Goal: Information Seeking & Learning: Learn about a topic

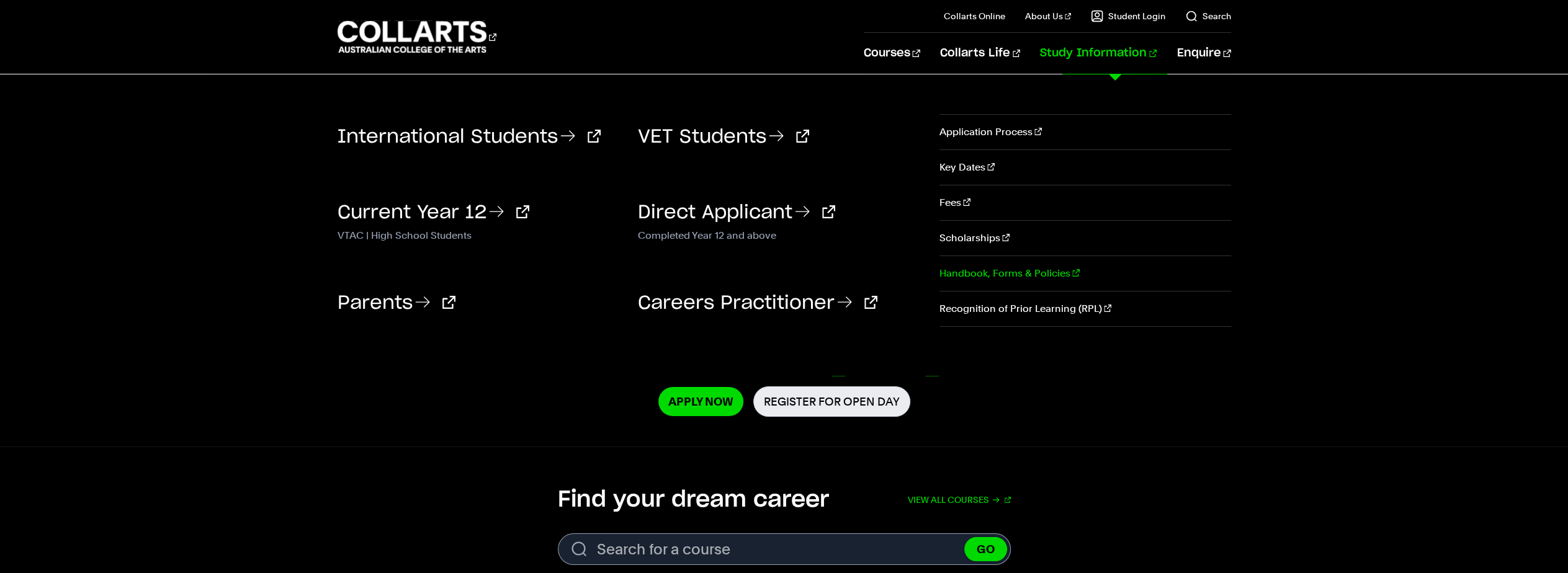
click at [1043, 269] on link "Handbook, Forms & Policies" at bounding box center [1084, 274] width 291 height 35
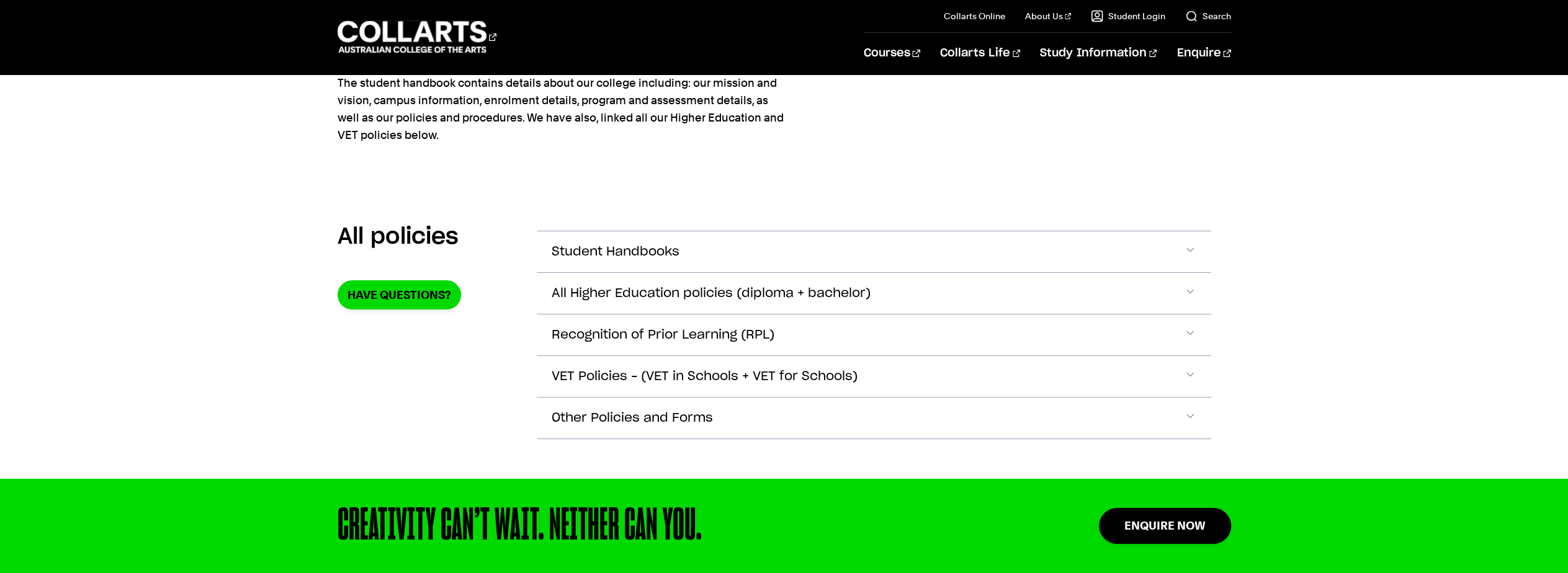
scroll to position [124, 0]
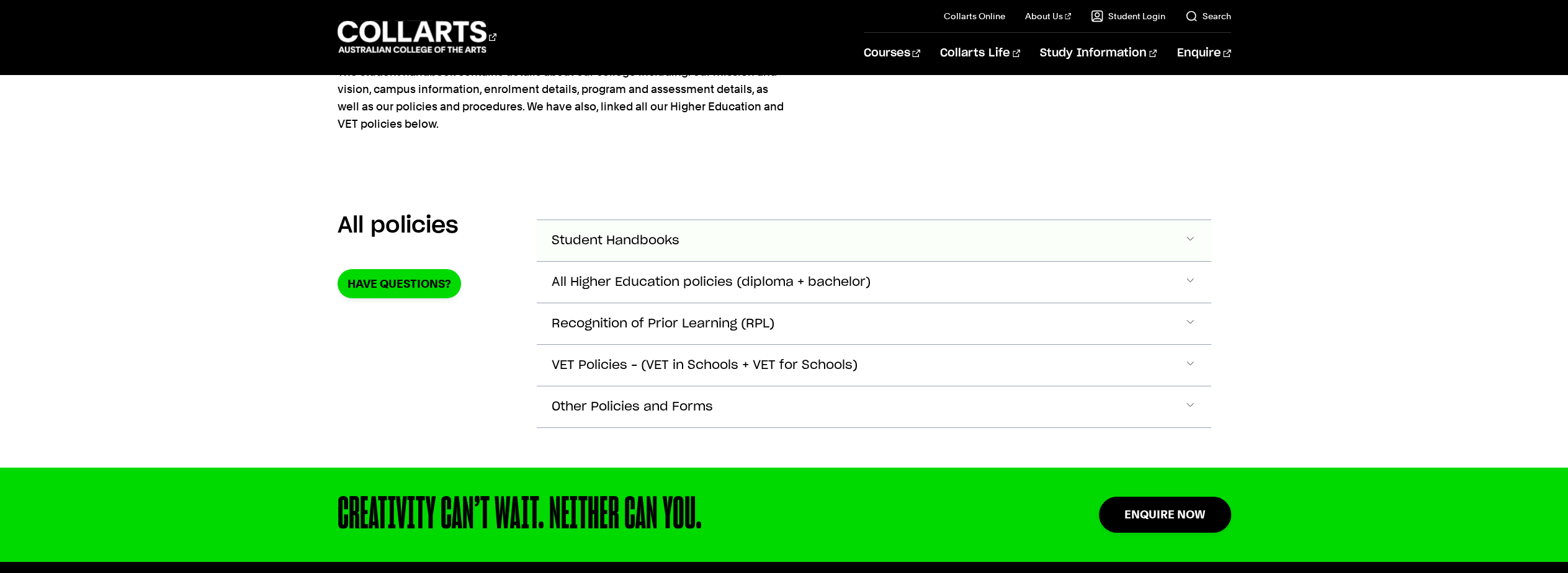
click at [659, 236] on span "Student Handbooks" at bounding box center [615, 241] width 128 height 15
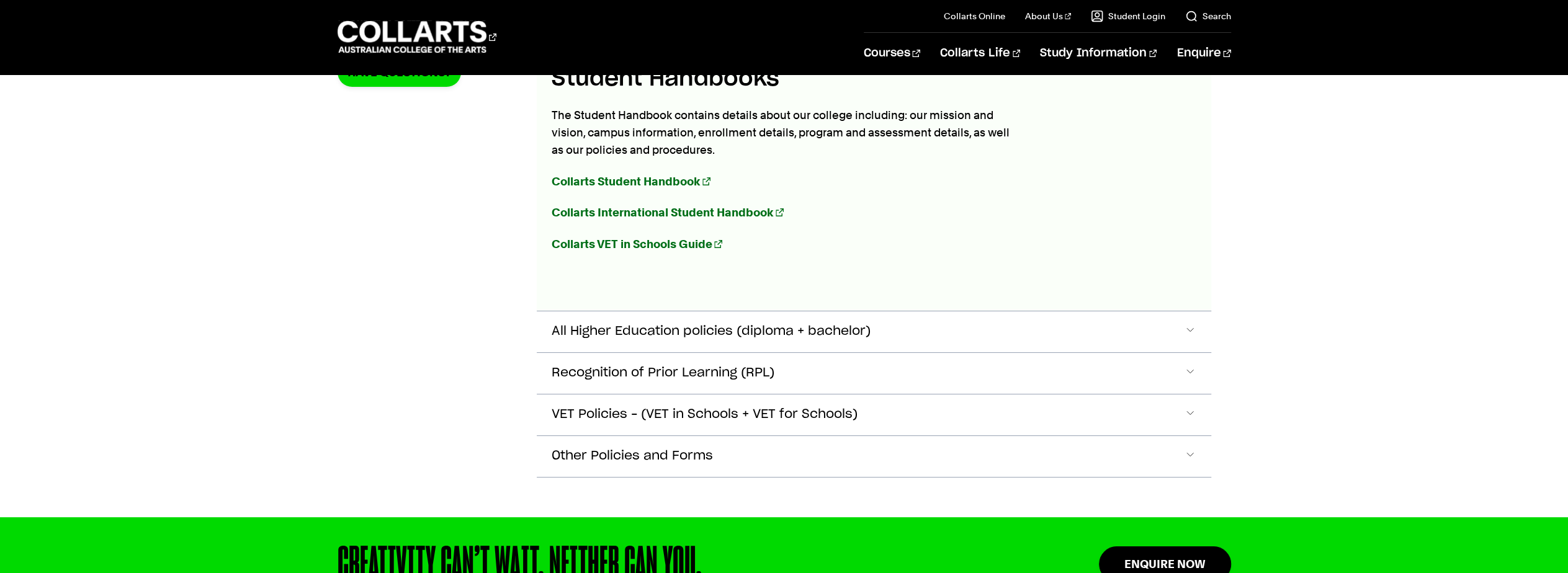
scroll to position [356, 0]
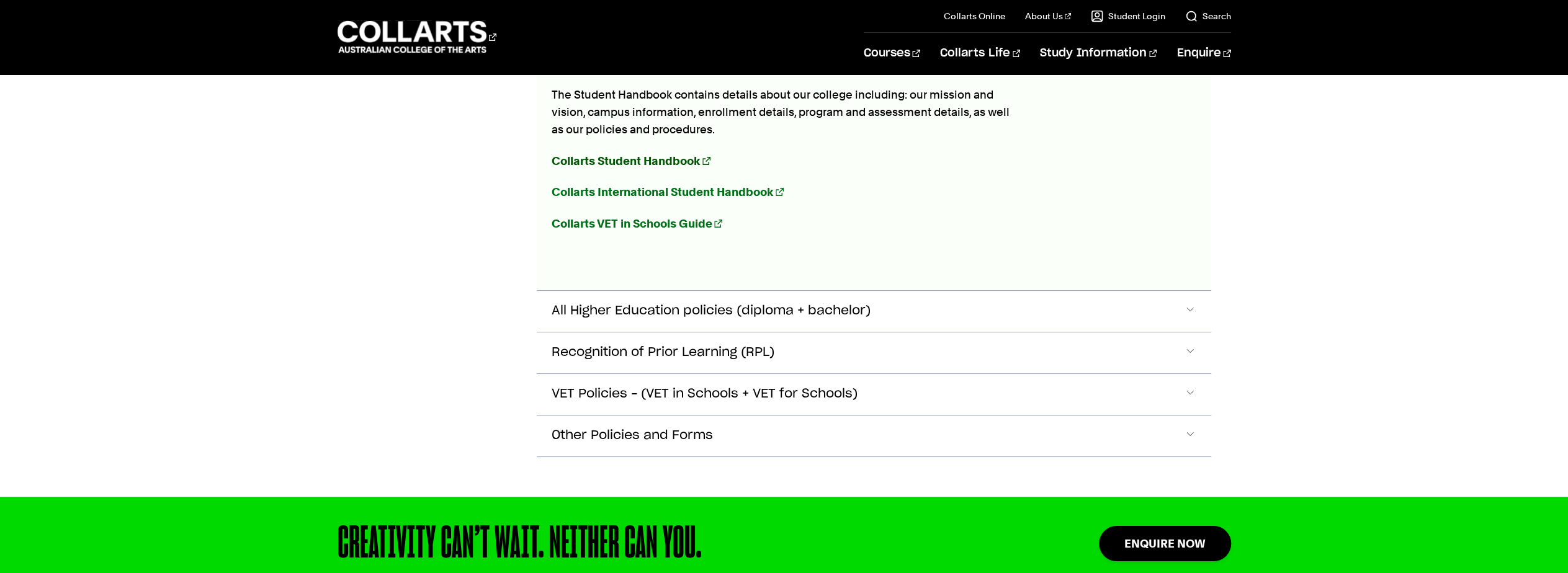
click at [671, 162] on strong "Collarts Student Handbook" at bounding box center [626, 161] width 149 height 13
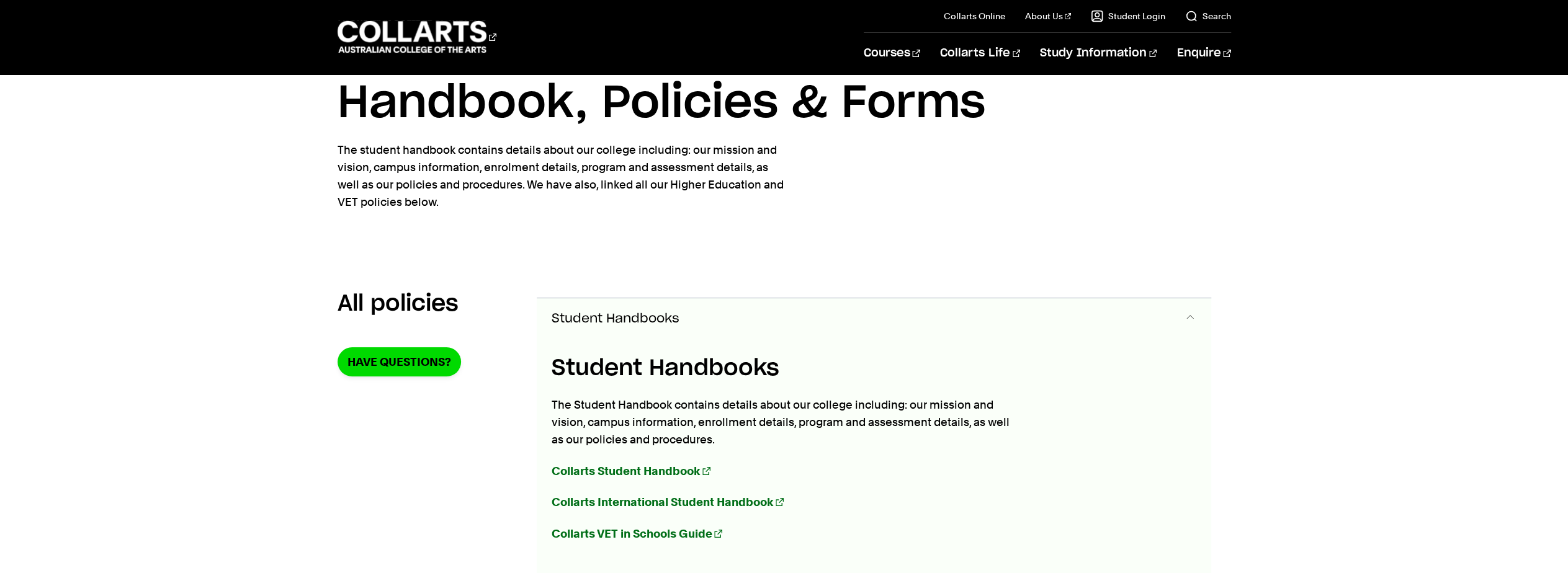
scroll to position [0, 0]
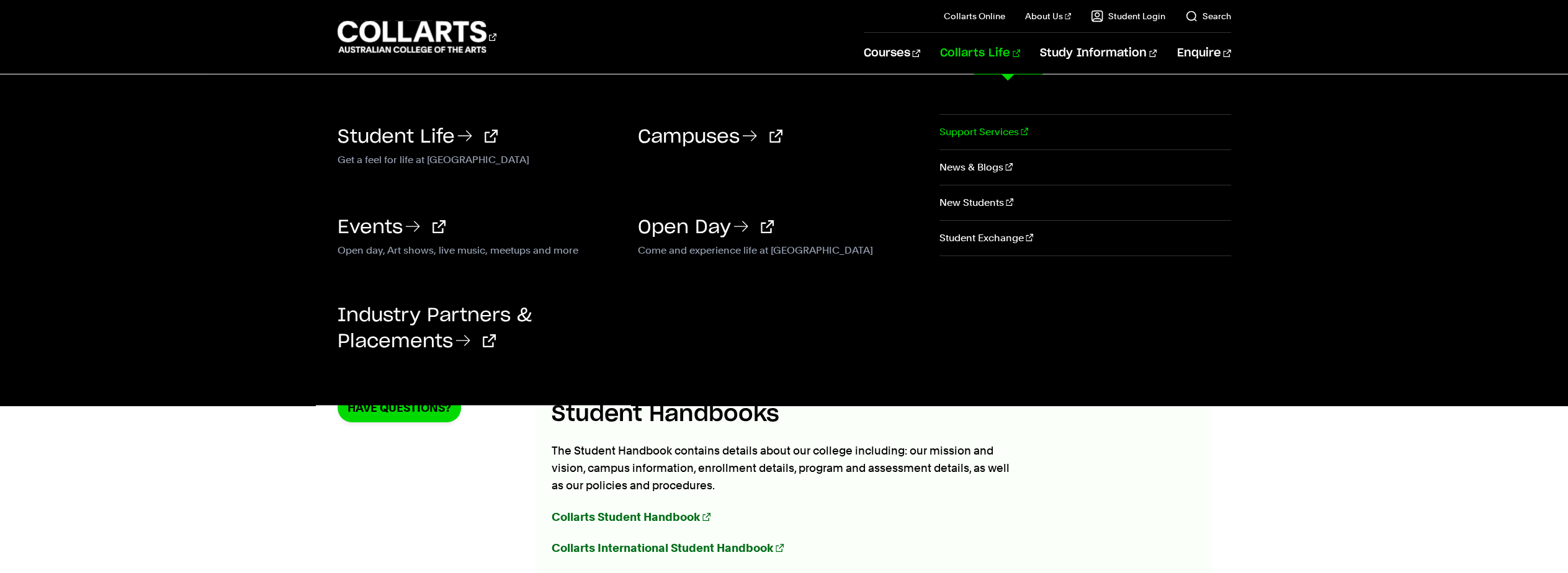
click at [1002, 133] on link "Support Services" at bounding box center [1084, 133] width 291 height 35
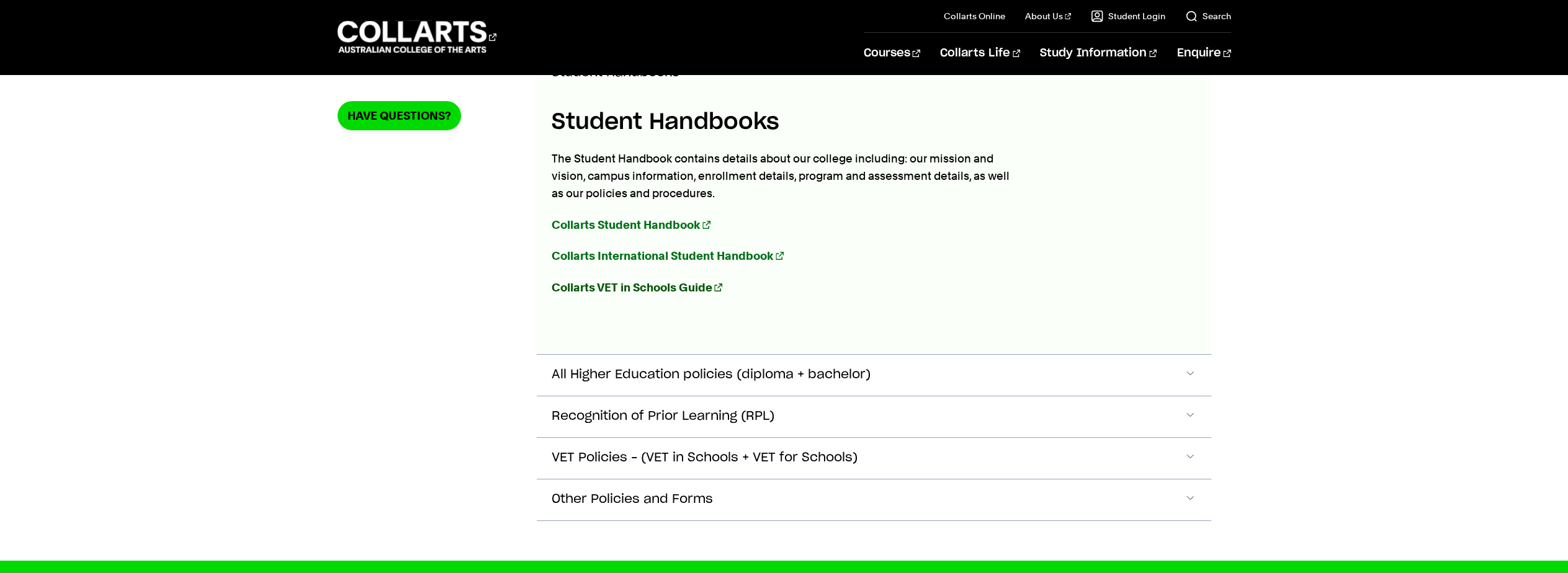
scroll to position [310, 0]
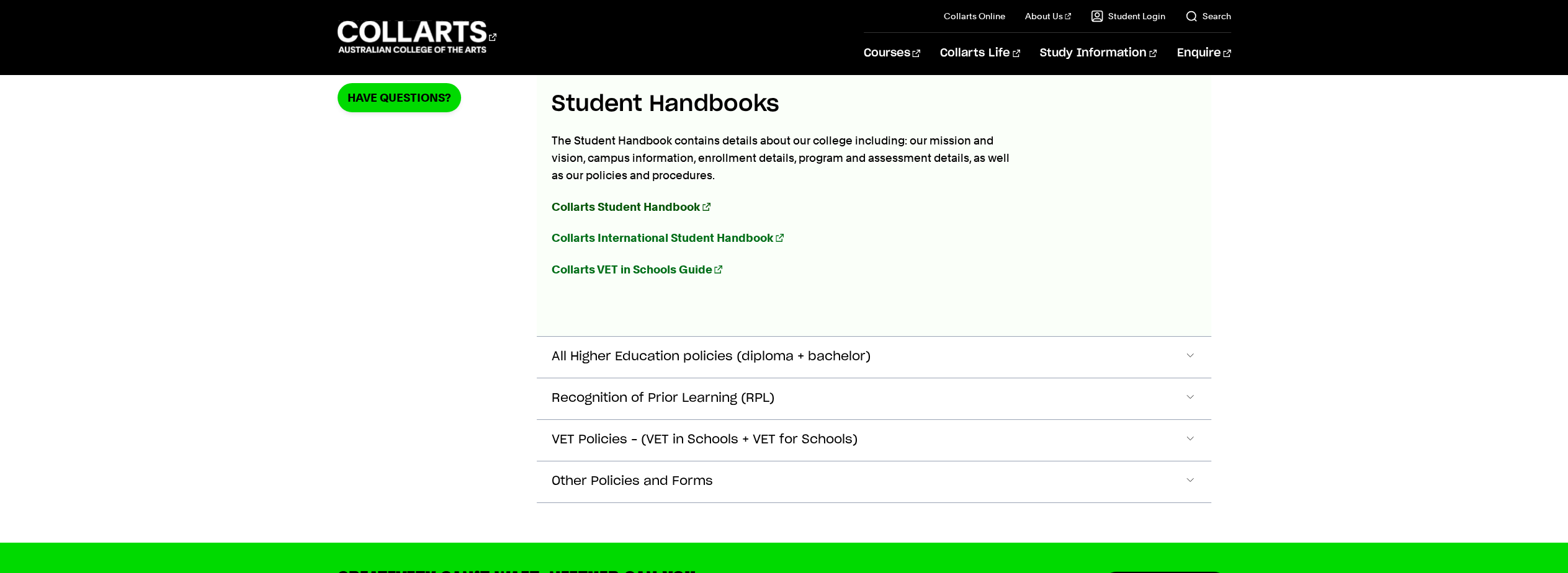
click at [679, 207] on strong "Collarts Student Handbook" at bounding box center [626, 207] width 149 height 13
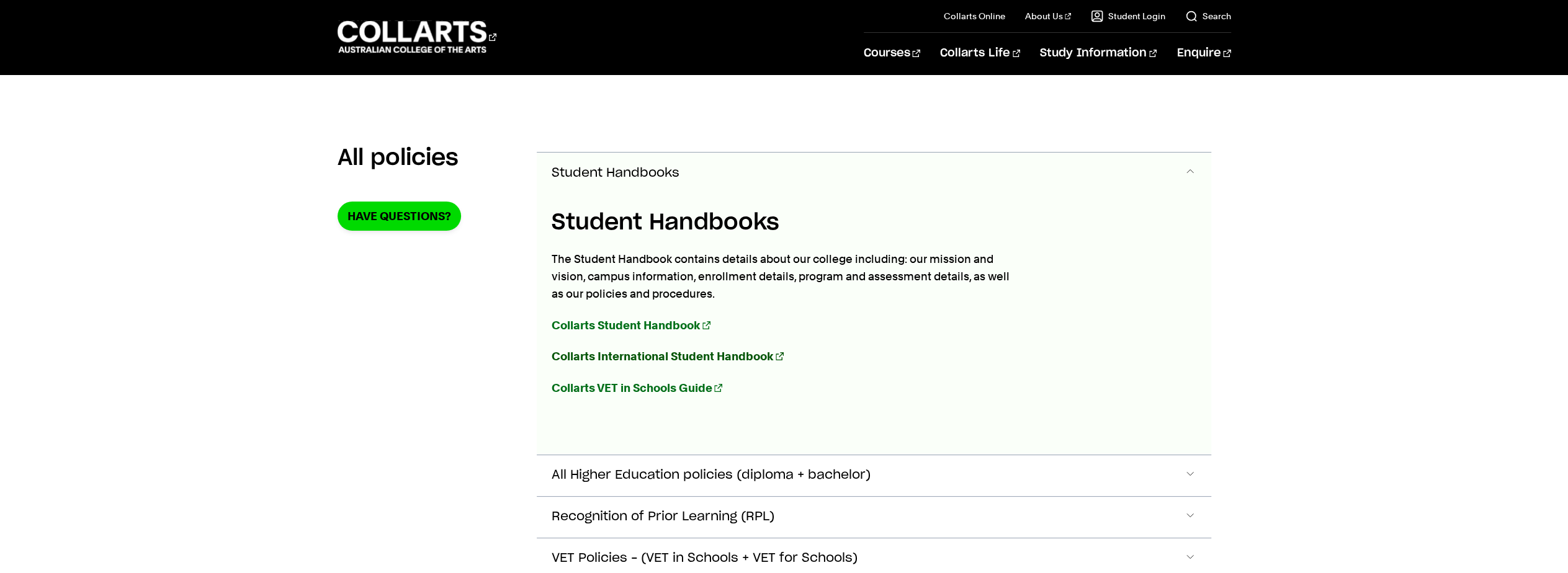
scroll to position [186, 0]
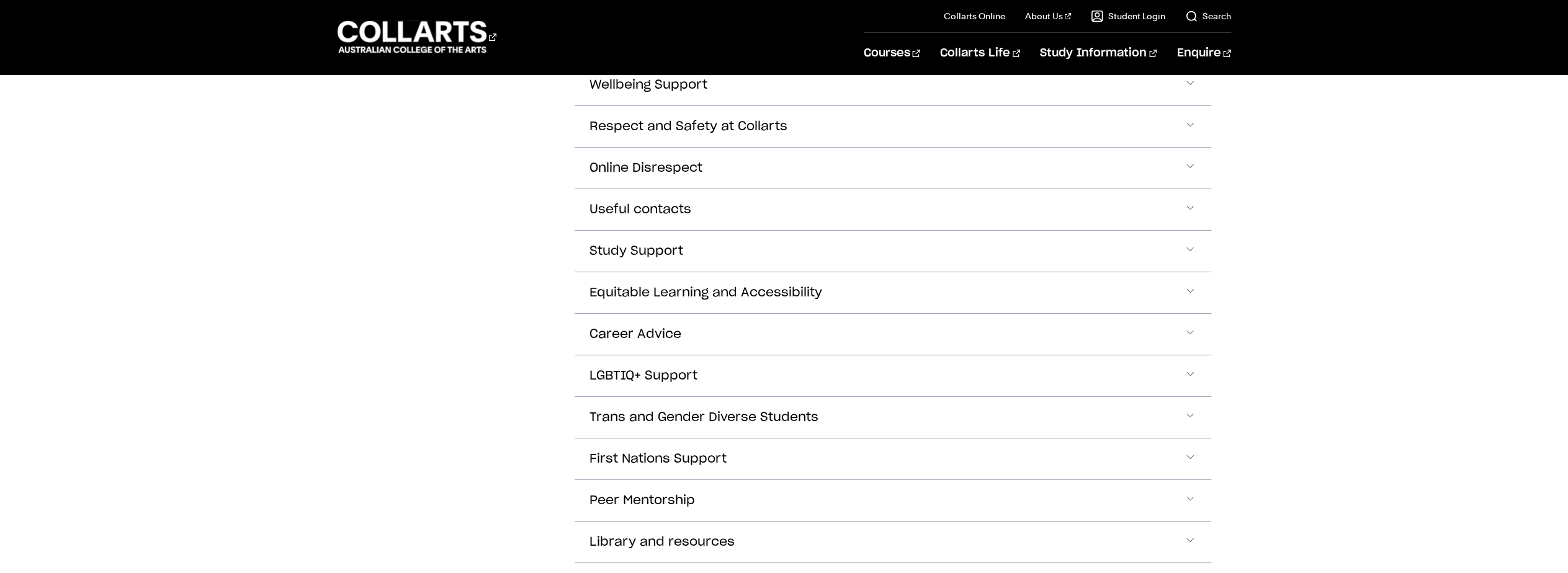
scroll to position [496, 0]
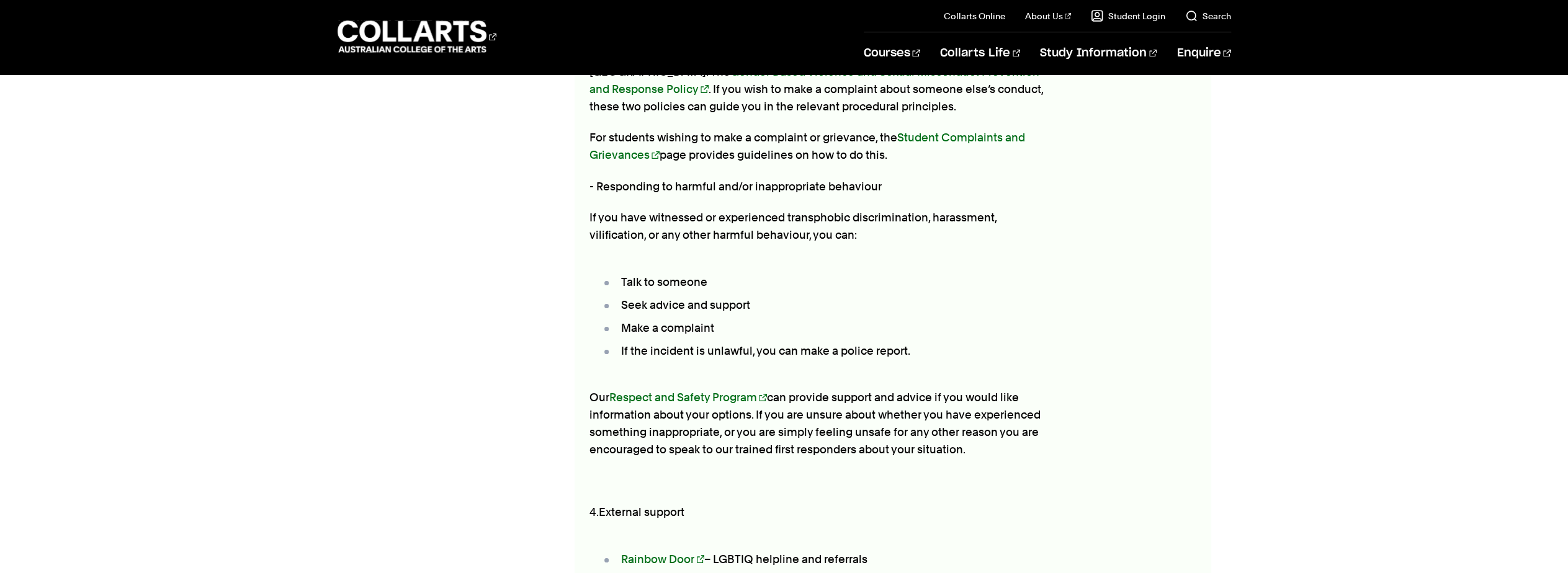
scroll to position [2536, 0]
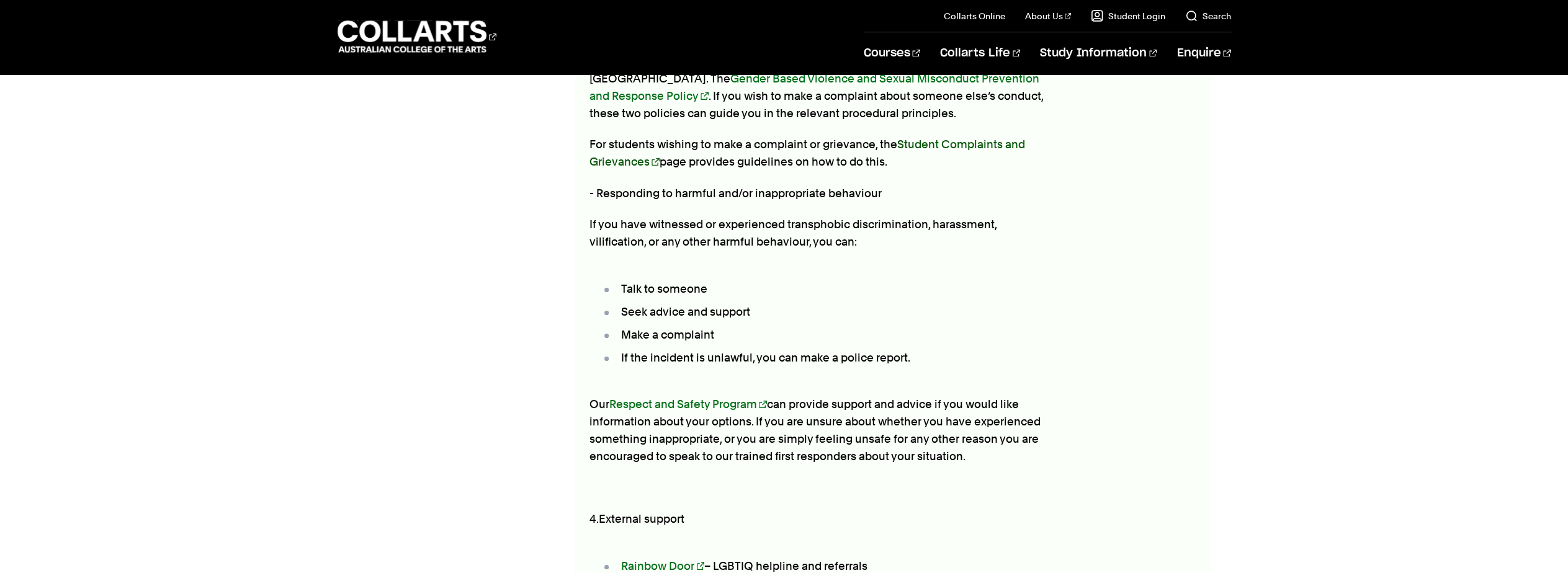
click at [625, 151] on link "Student Complaints and Grievances" at bounding box center [807, 153] width 436 height 31
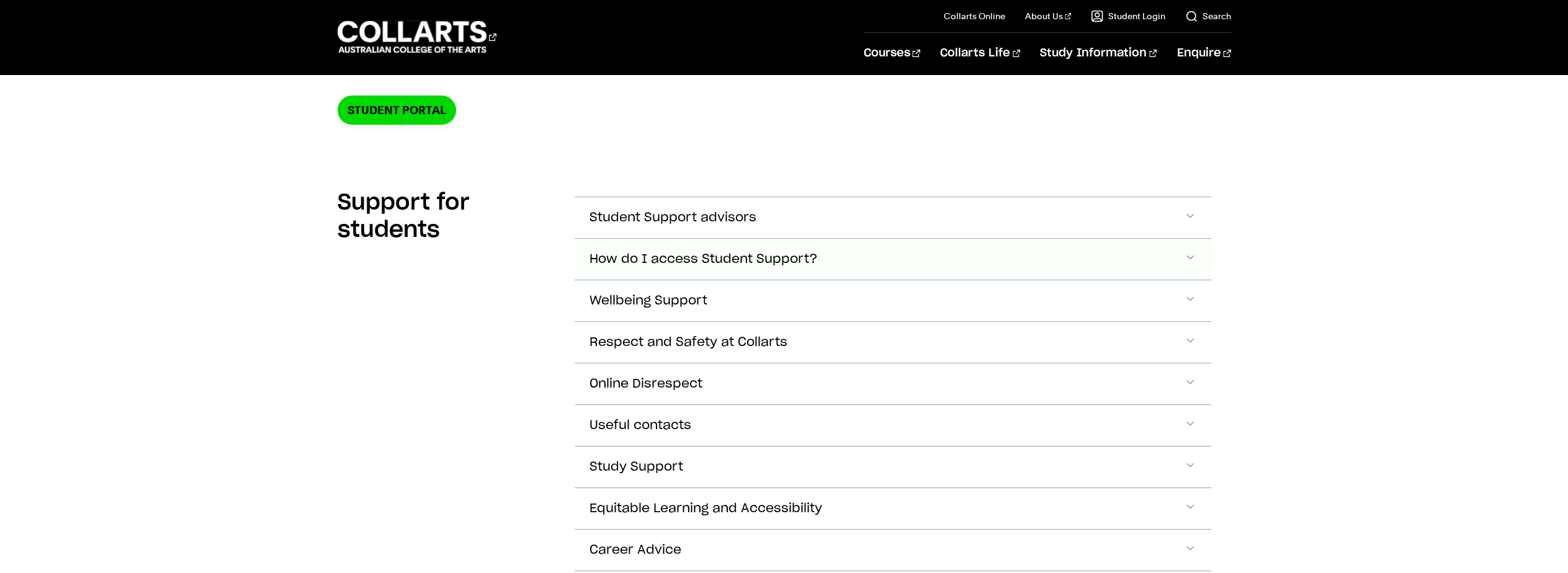
scroll to position [310, 0]
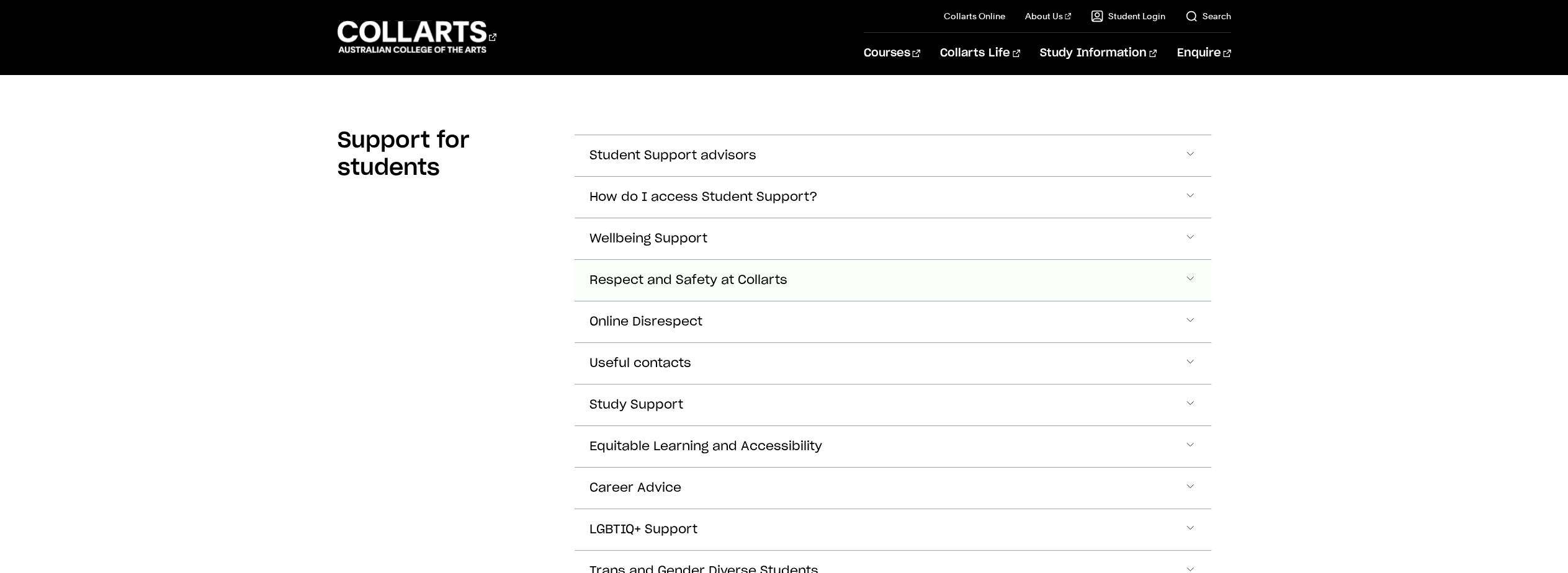
click at [756, 163] on span "Respect and Safety at Collarts" at bounding box center [673, 156] width 167 height 15
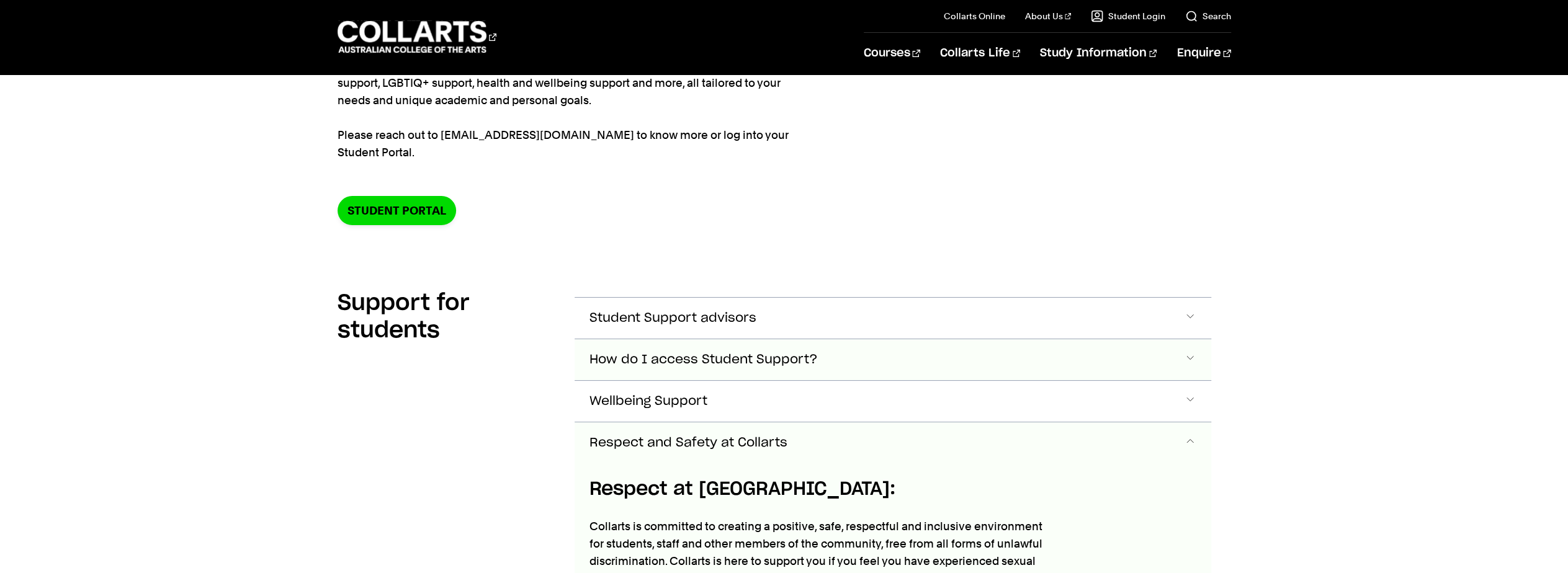
scroll to position [186, 0]
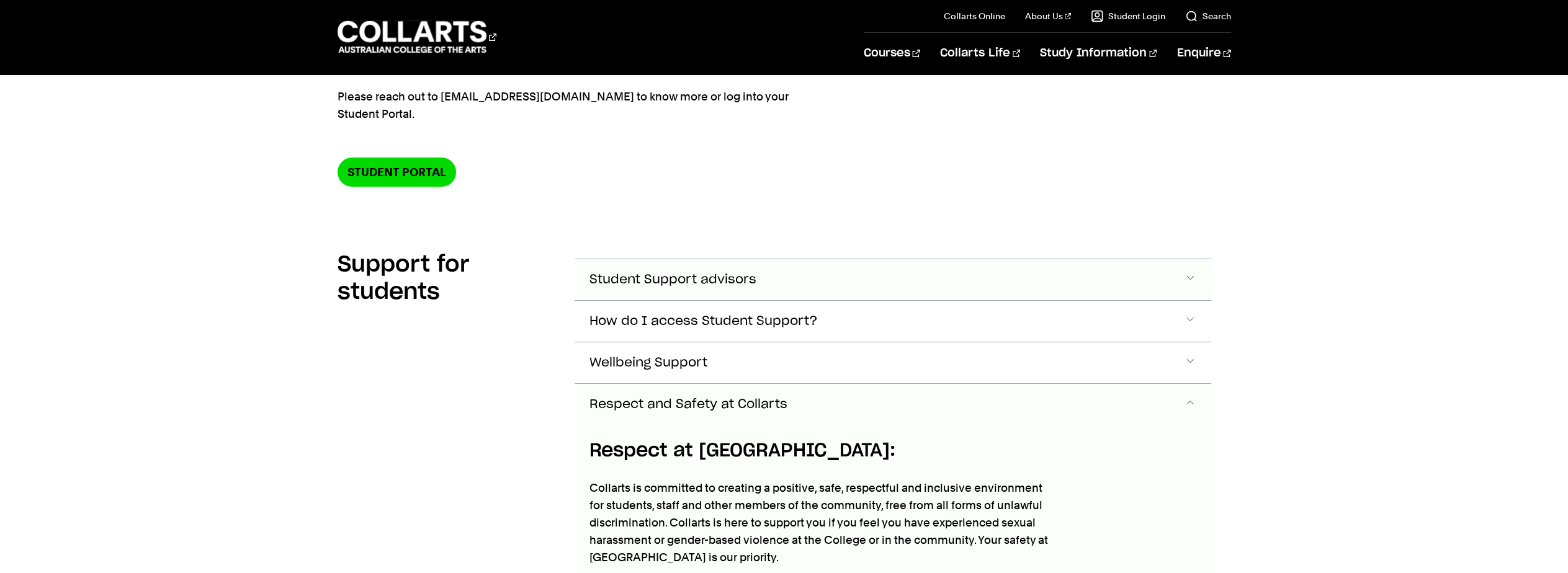
click at [691, 275] on span "Student Support advisors" at bounding box center [673, 280] width 167 height 15
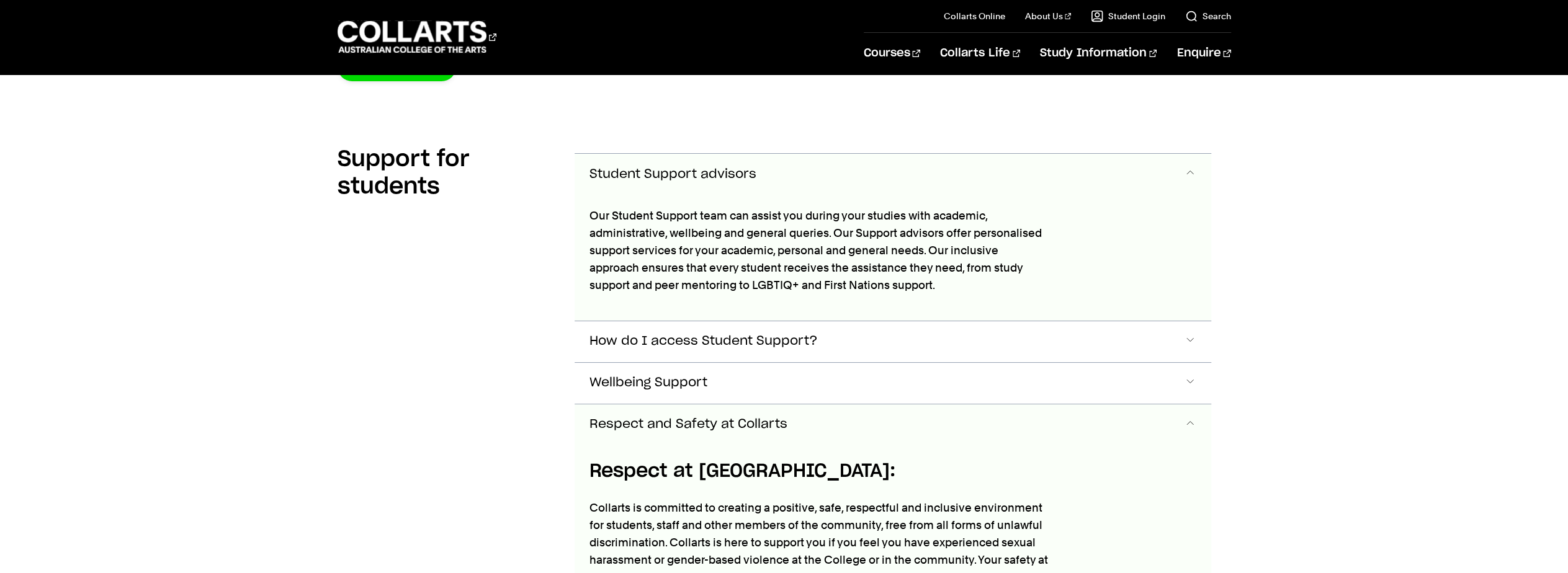
scroll to position [333, 0]
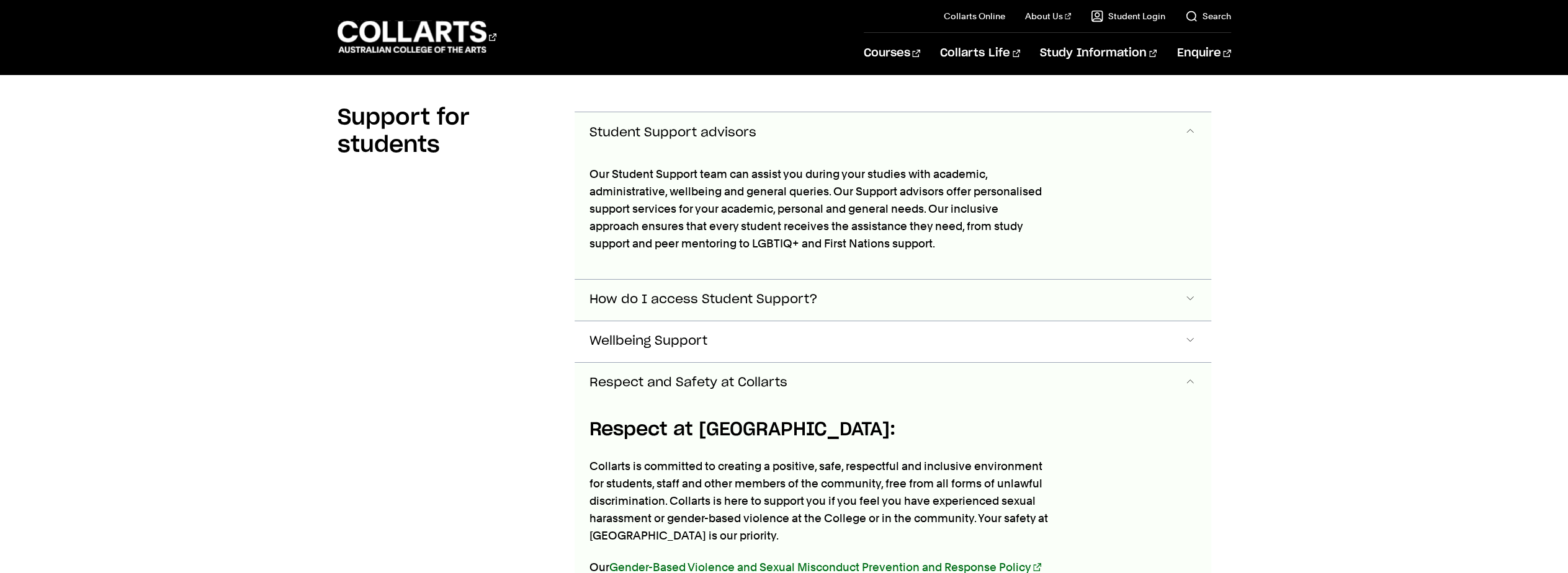
click at [756, 140] on span "How do I access Student Support?" at bounding box center [673, 133] width 167 height 15
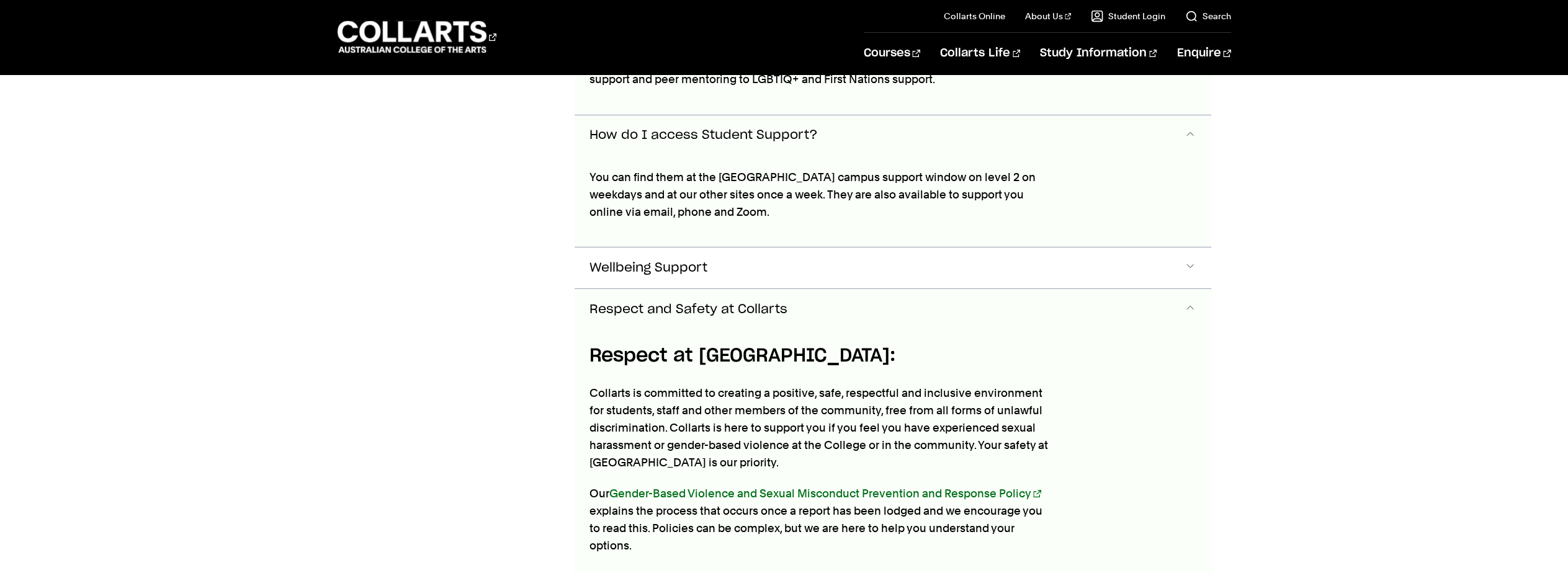
scroll to position [499, 0]
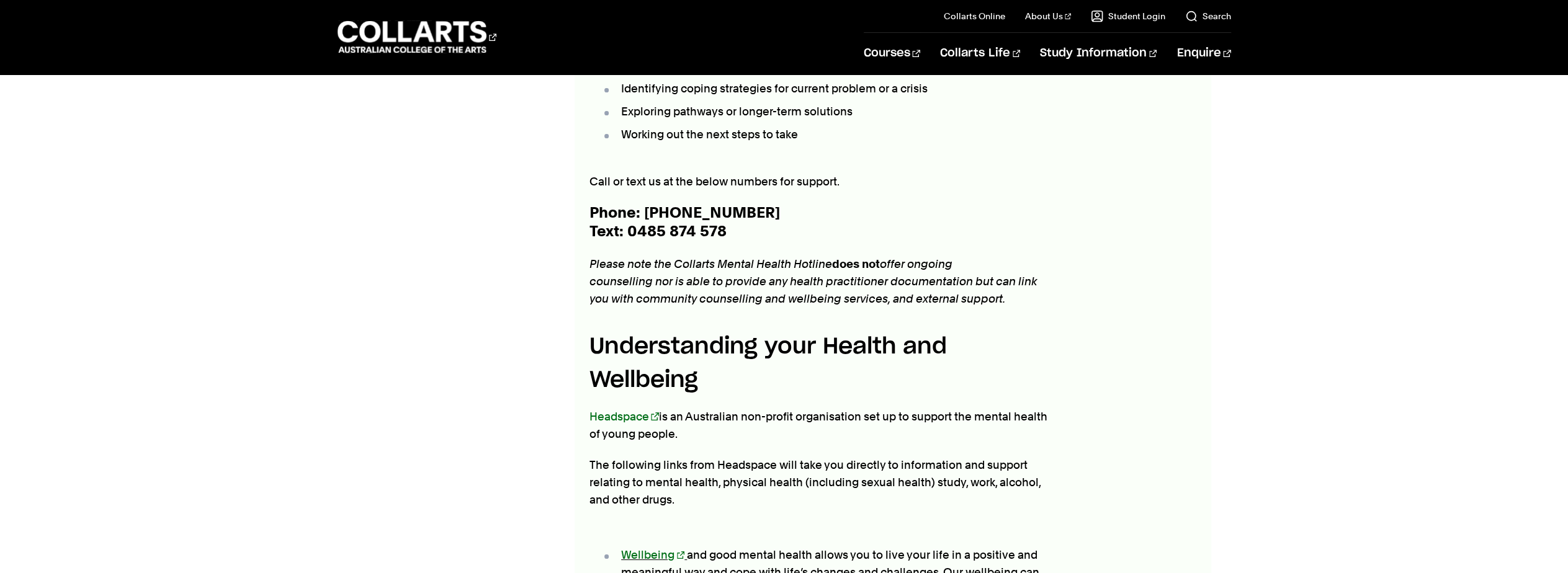
scroll to position [382, 0]
